Goal: Task Accomplishment & Management: Manage account settings

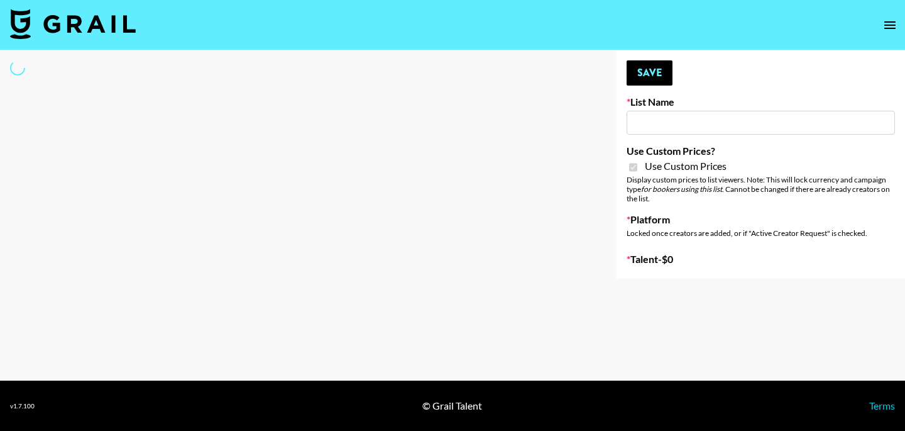
type input "FigMe and MegaMe filters - Airbrush"
checkbox input "true"
select select "Brand"
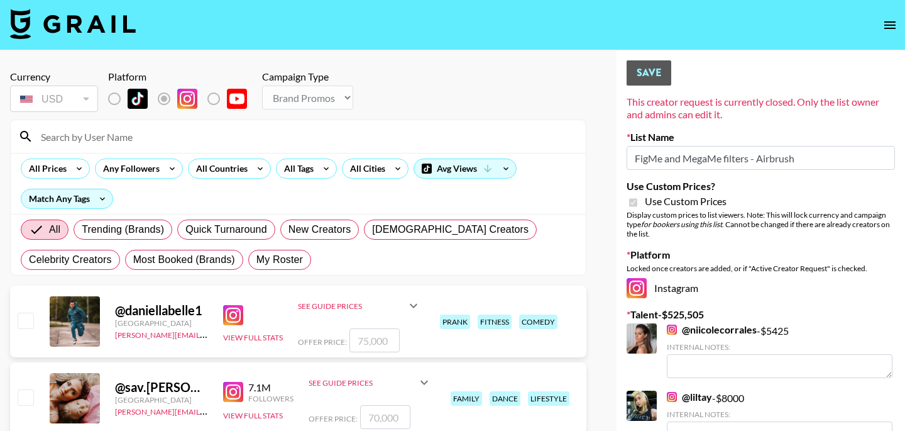
drag, startPoint x: 799, startPoint y: 162, endPoint x: 624, endPoint y: 153, distance: 175.6
click at [456, 104] on div "Currency USD USD ​ Platform Campaign Type Choose Type... Song Promos Brand Prom…" at bounding box center [298, 92] width 577 height 44
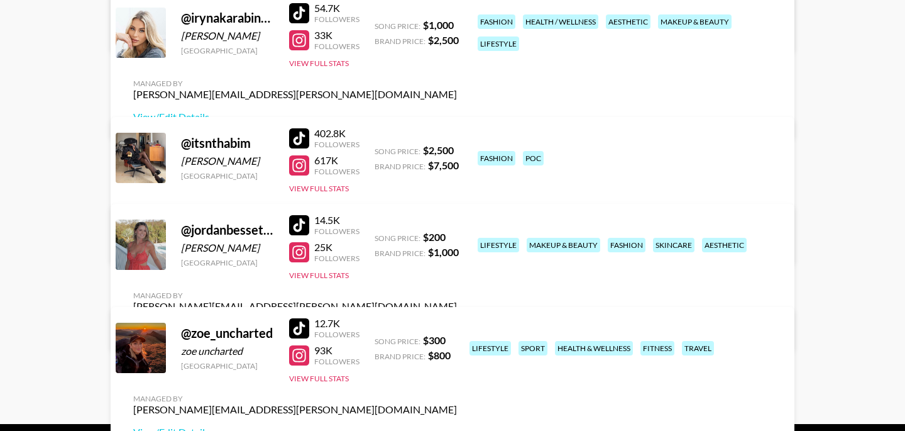
scroll to position [580, 0]
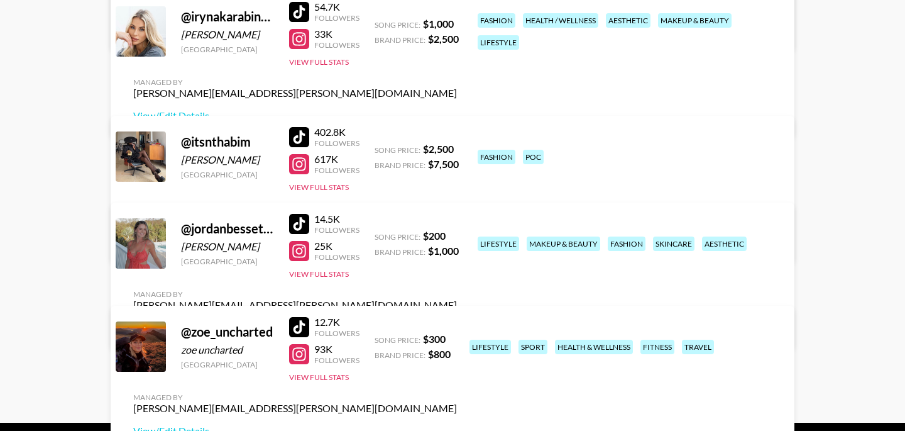
click at [457, 321] on link "View/Edit Details" at bounding box center [295, 327] width 324 height 13
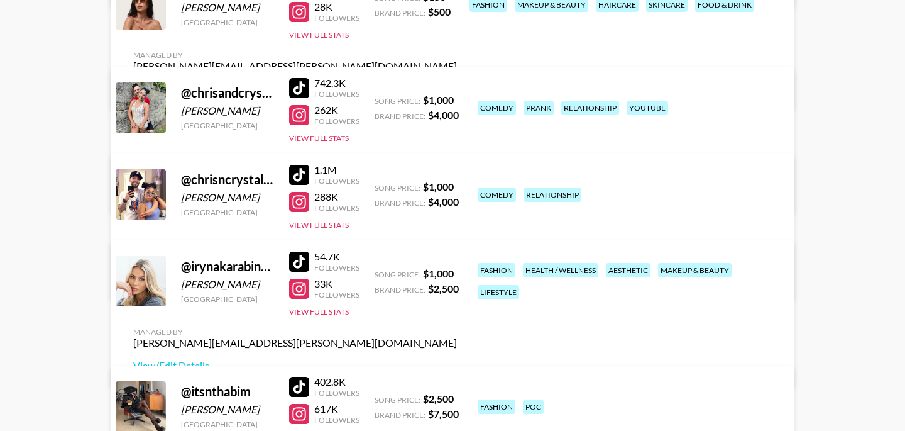
scroll to position [0, 0]
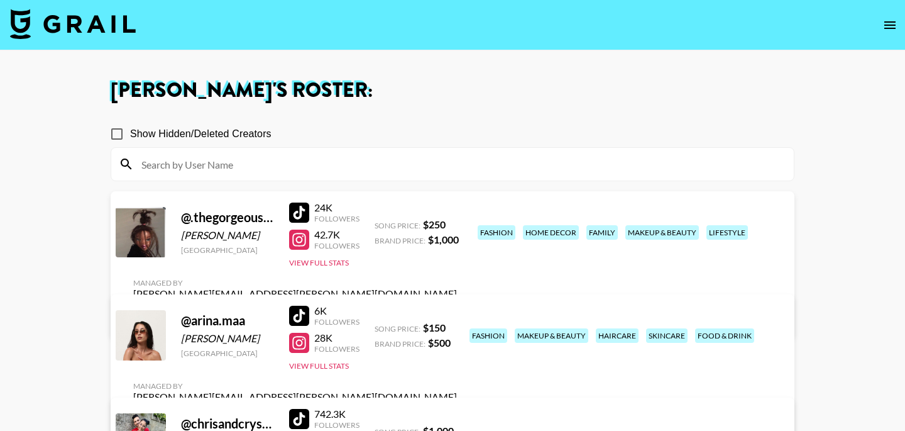
click at [457, 310] on link "View/Edit Details" at bounding box center [295, 316] width 324 height 13
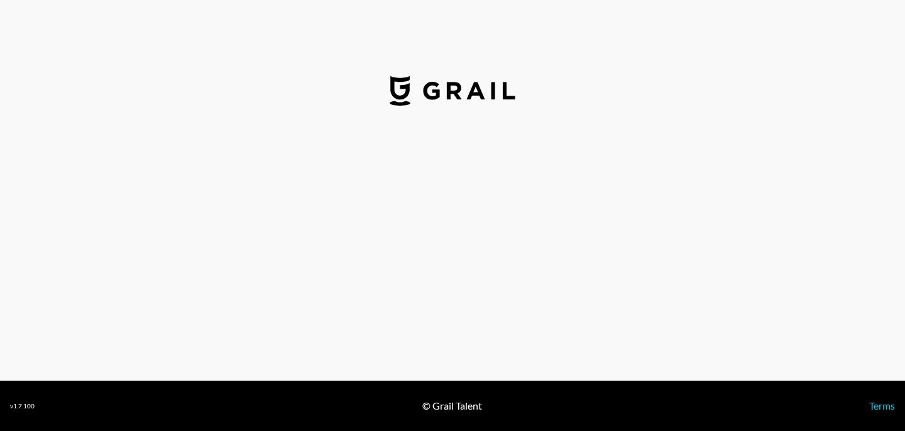
select select "USD"
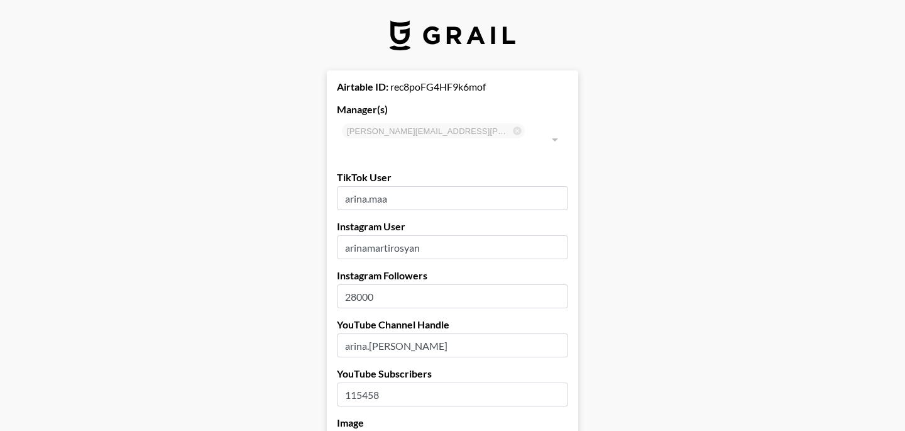
select select "USD"
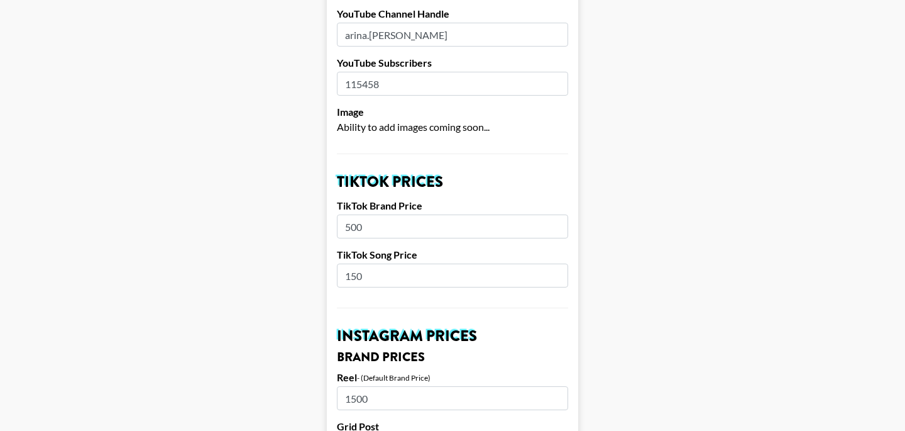
scroll to position [318, 0]
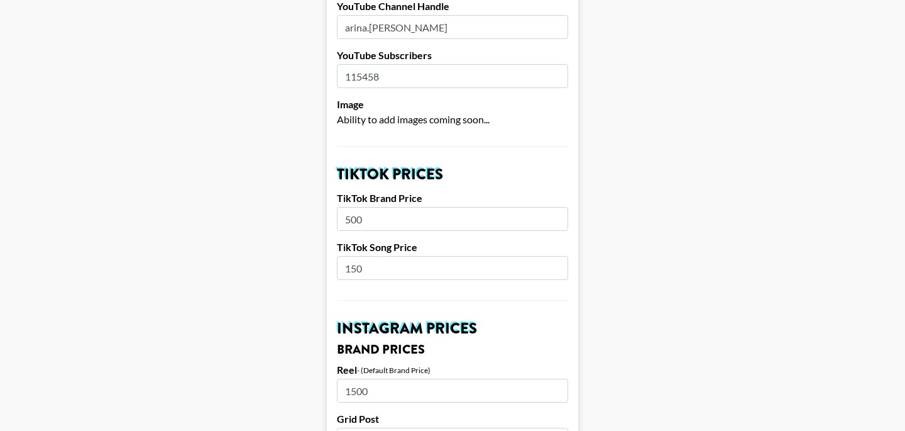
drag, startPoint x: 380, startPoint y: 203, endPoint x: 328, endPoint y: 203, distance: 52.2
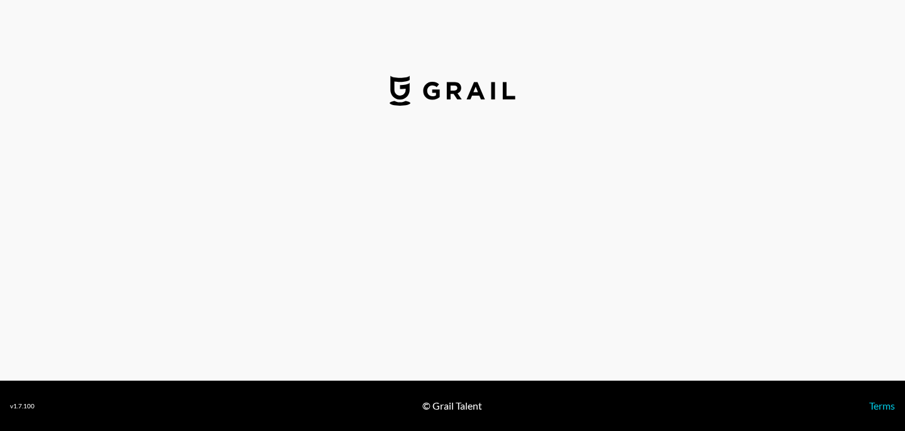
select select "USD"
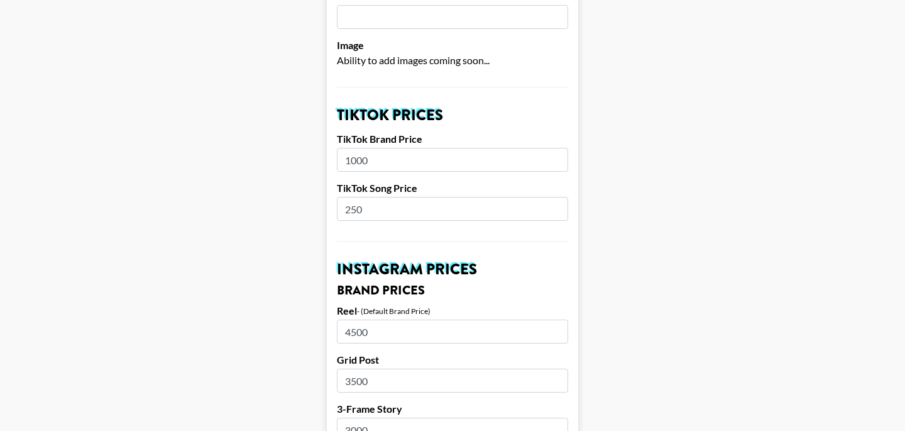
scroll to position [378, 0]
